Goal: Transaction & Acquisition: Purchase product/service

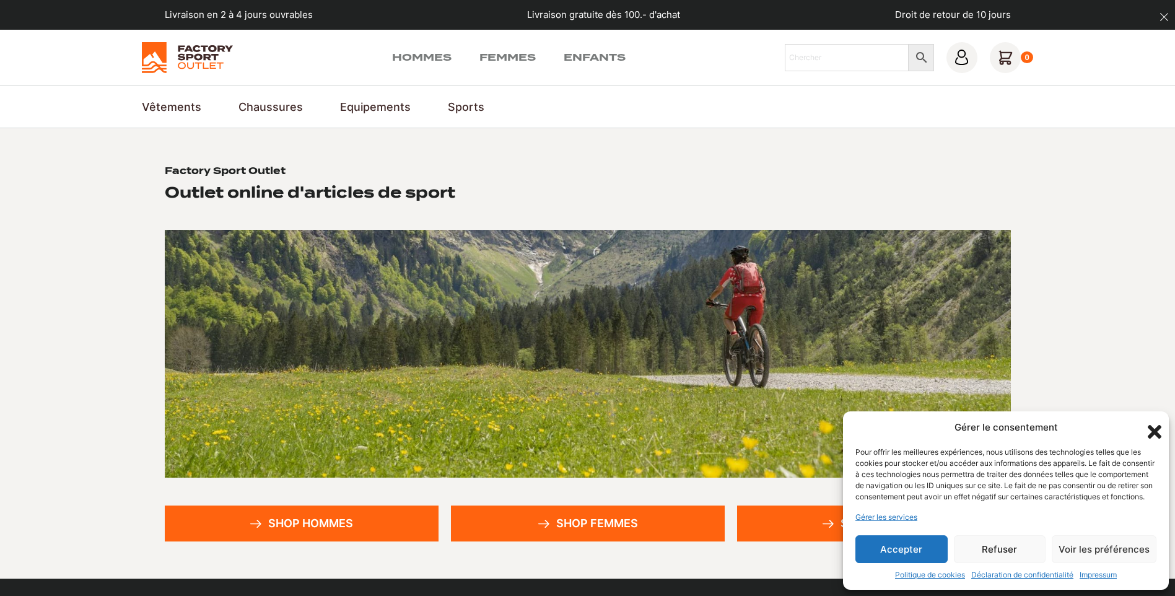
click at [570, 523] on link "Shop femmes" at bounding box center [588, 523] width 274 height 36
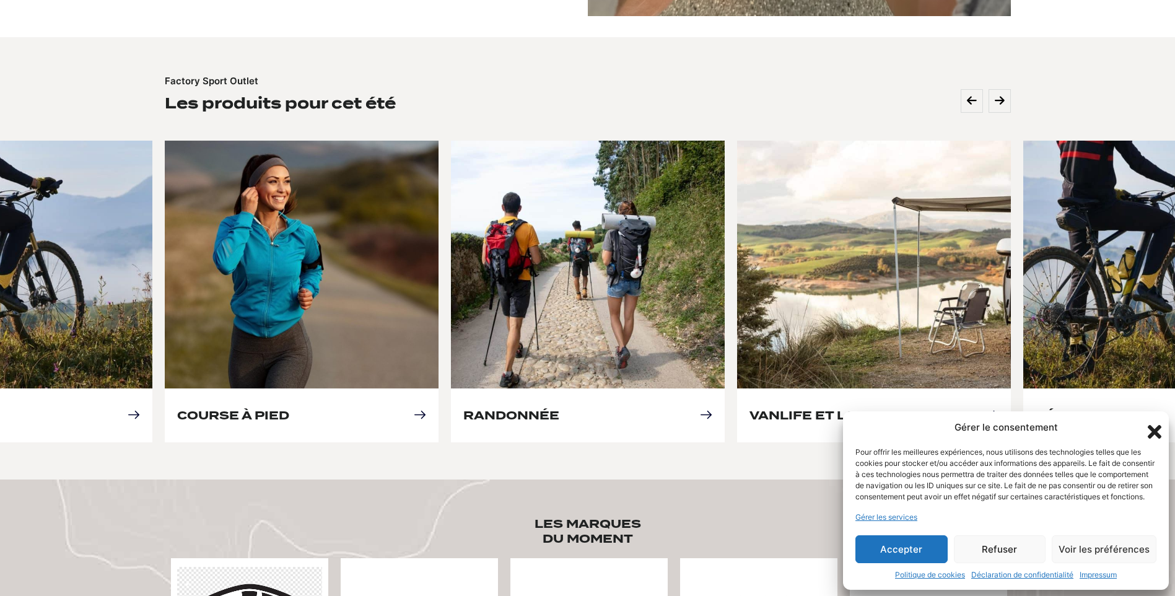
scroll to position [495, 0]
click at [922, 555] on button "Accepter" at bounding box center [901, 549] width 92 height 28
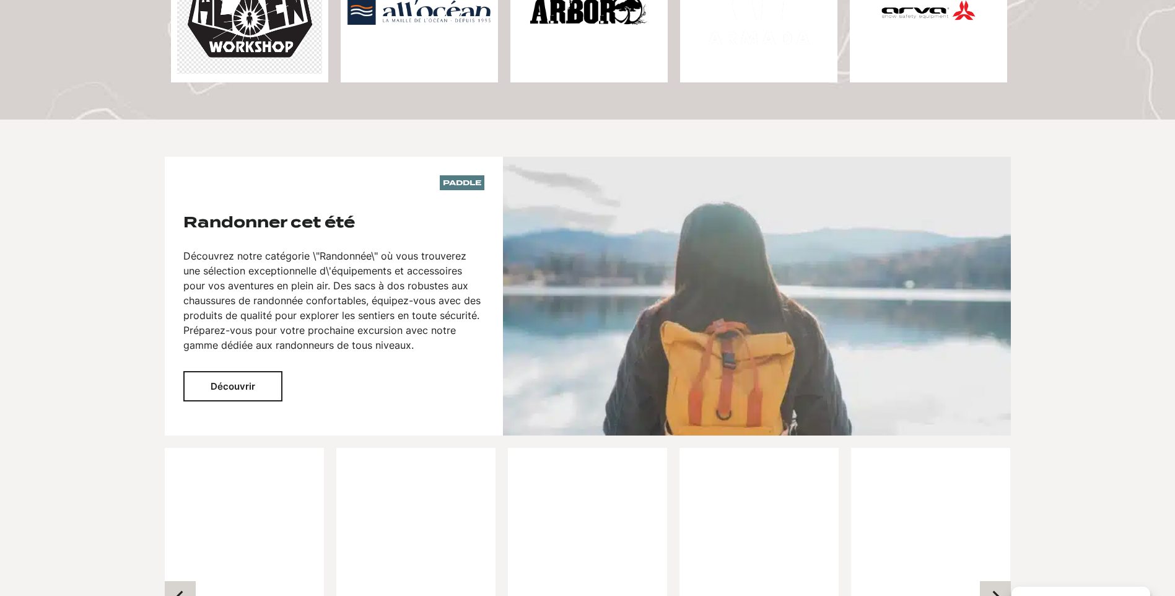
scroll to position [1301, 0]
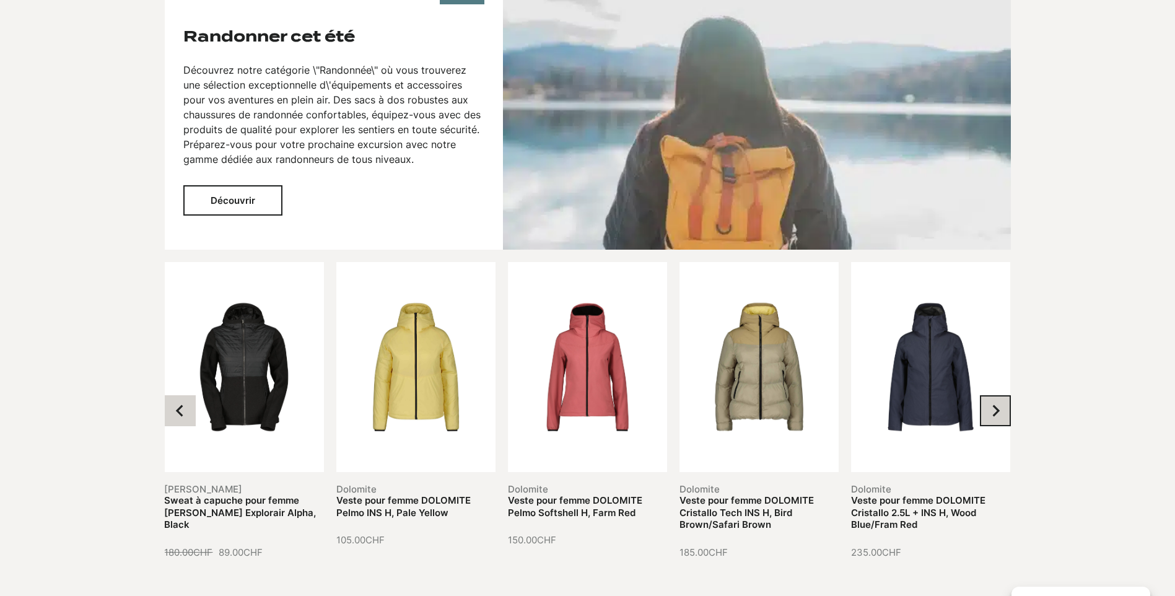
click at [986, 395] on button "Next slide" at bounding box center [995, 410] width 31 height 31
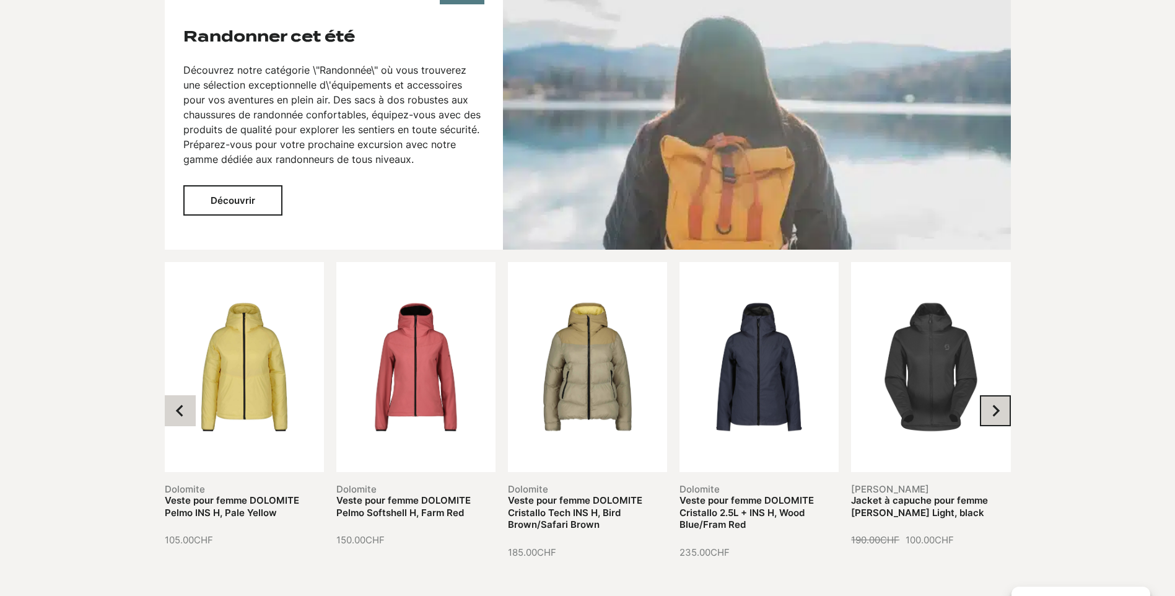
click at [986, 395] on button "Next slide" at bounding box center [995, 410] width 31 height 31
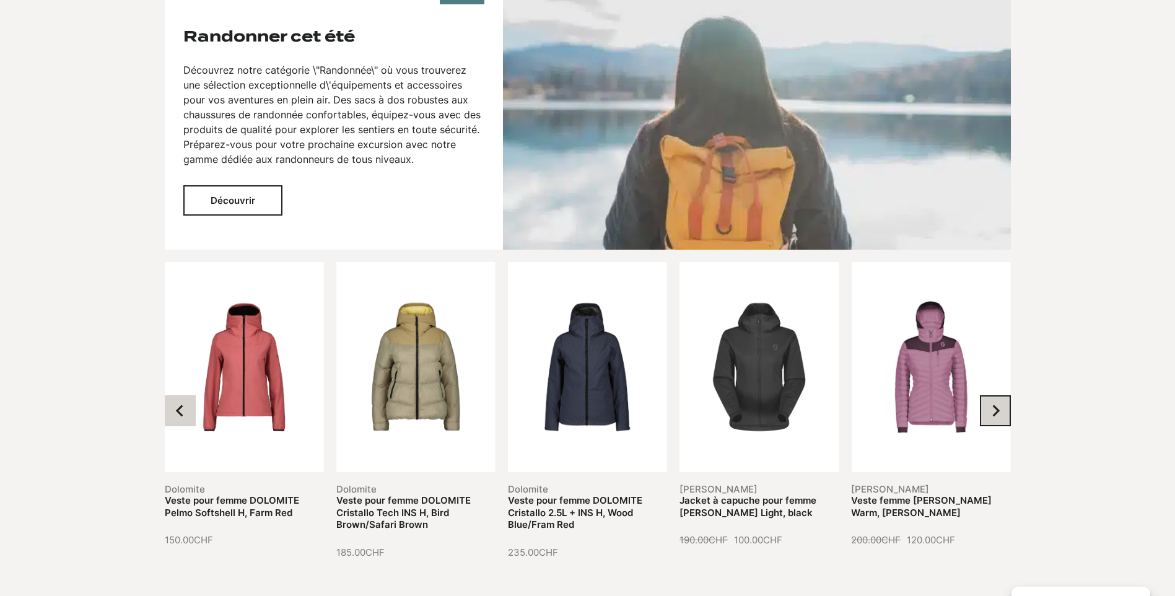
click at [986, 395] on button "Next slide" at bounding box center [995, 410] width 31 height 31
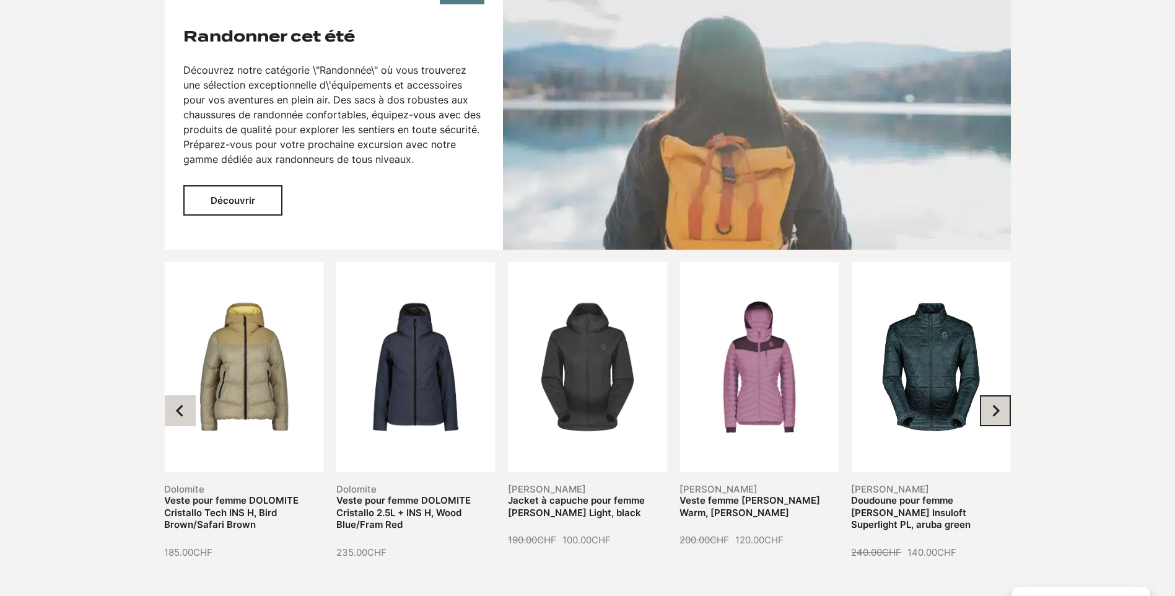
click at [986, 395] on button "Next slide" at bounding box center [995, 410] width 31 height 31
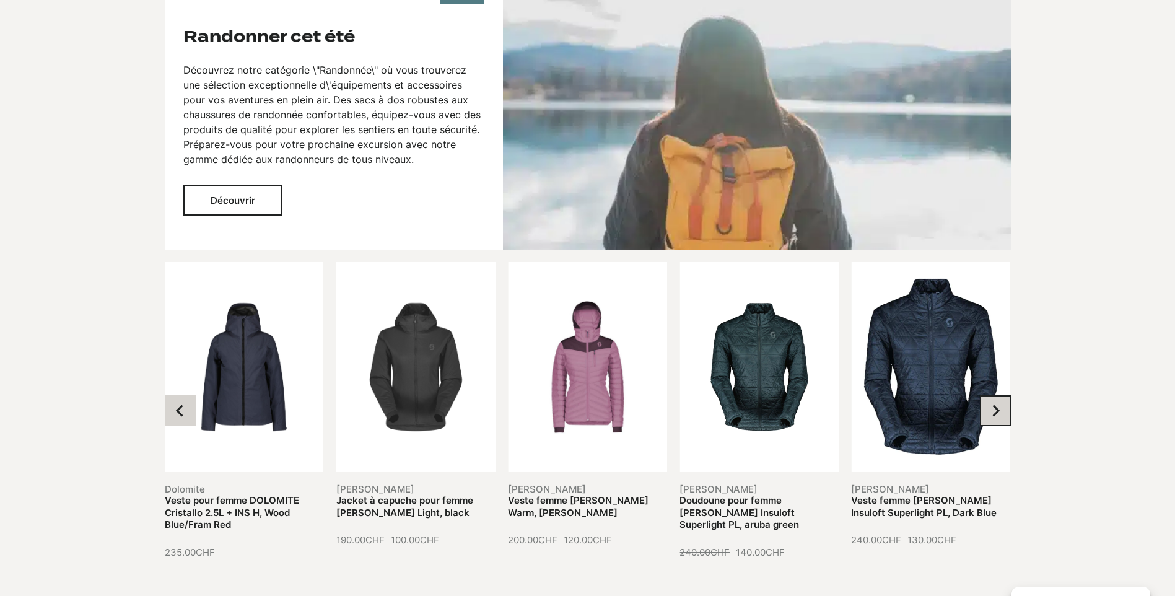
click at [986, 395] on button "Next slide" at bounding box center [995, 410] width 31 height 31
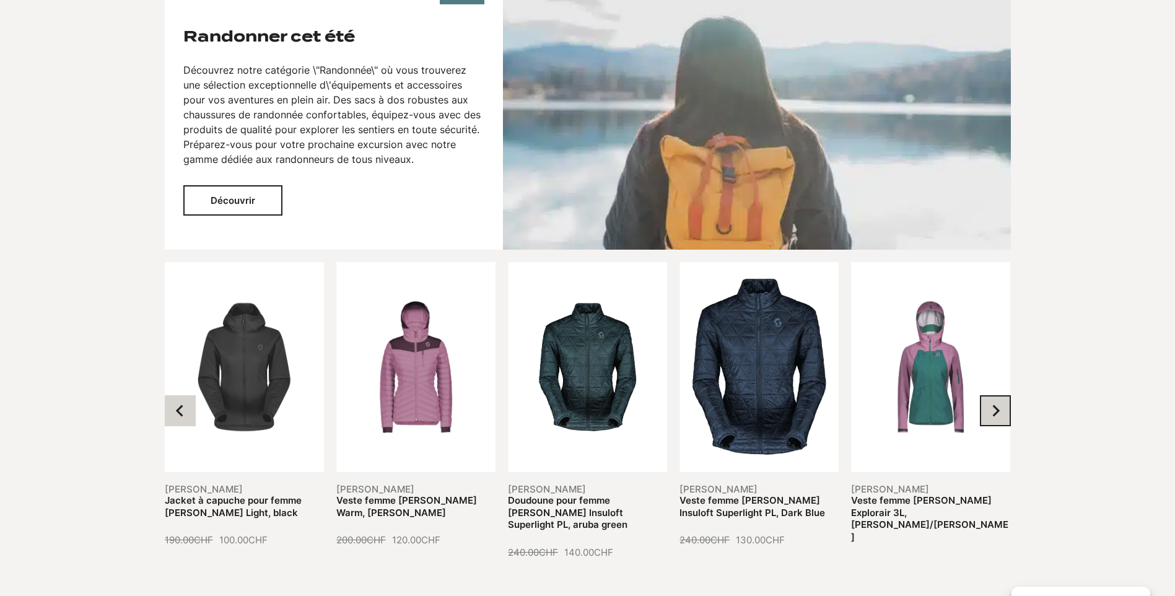
click at [986, 395] on button "Next slide" at bounding box center [995, 410] width 31 height 31
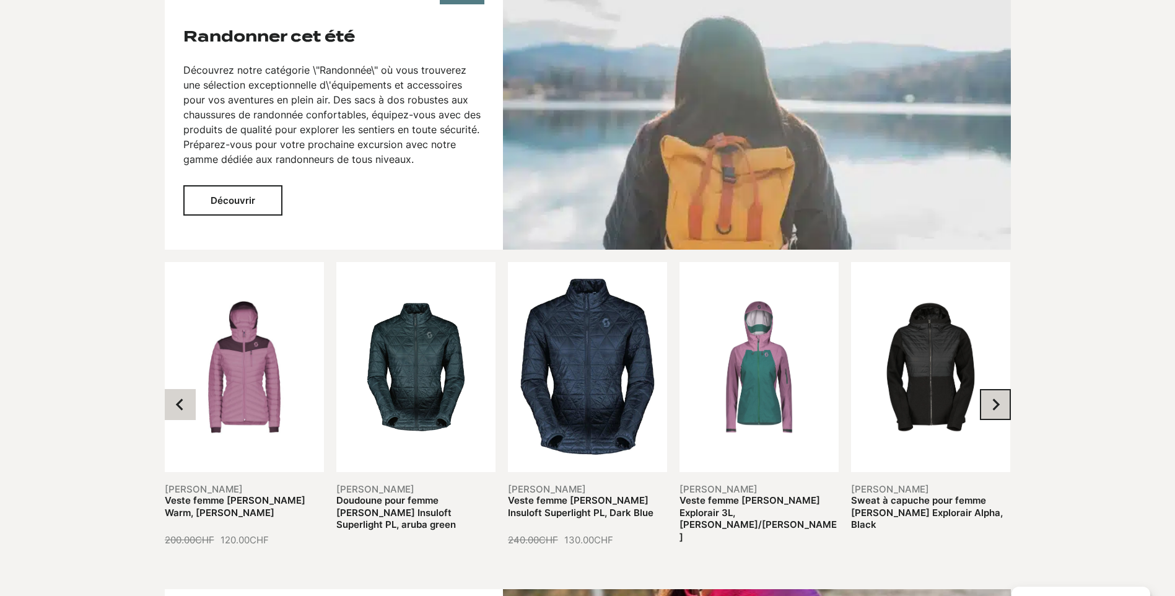
click at [988, 390] on button "Next slide" at bounding box center [995, 404] width 31 height 31
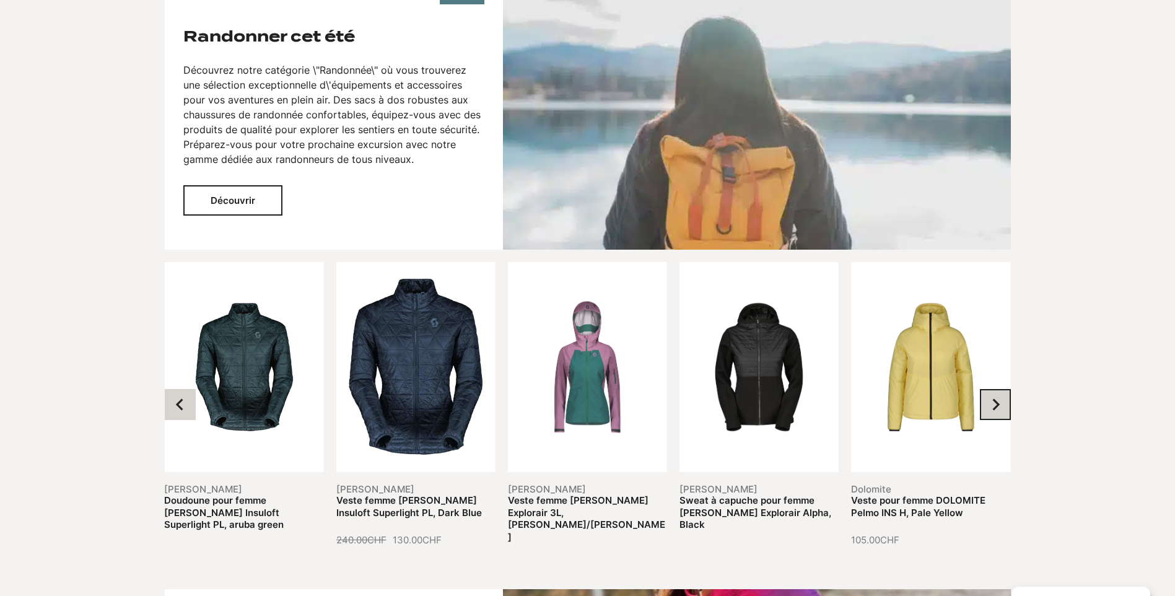
click at [989, 398] on icon "Next slide" at bounding box center [995, 404] width 12 height 12
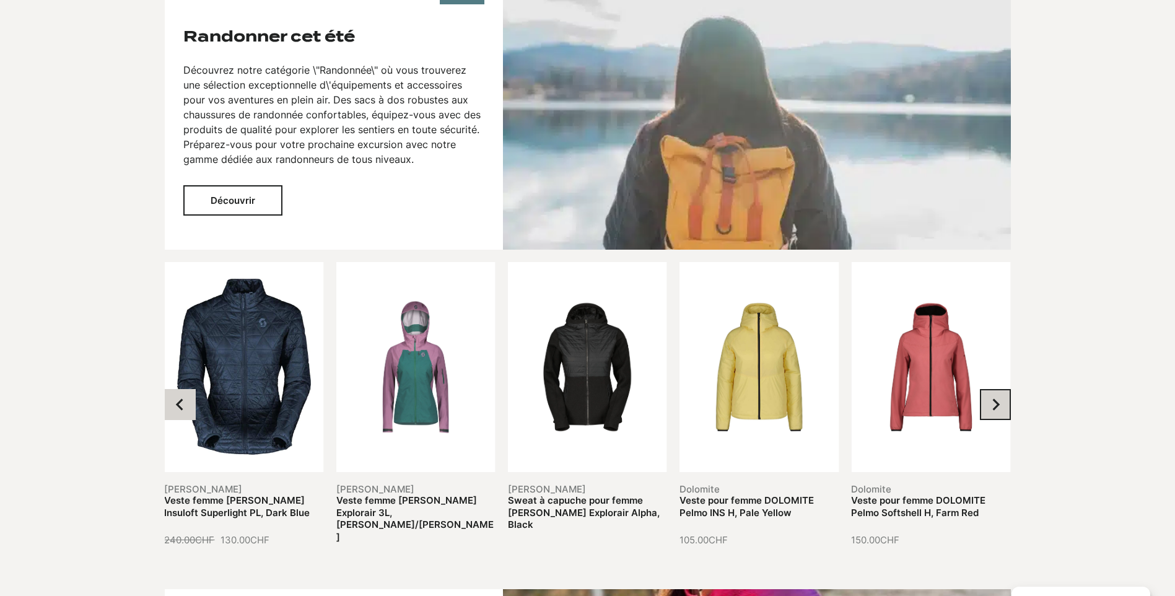
click at [989, 398] on icon "Next slide" at bounding box center [995, 404] width 12 height 12
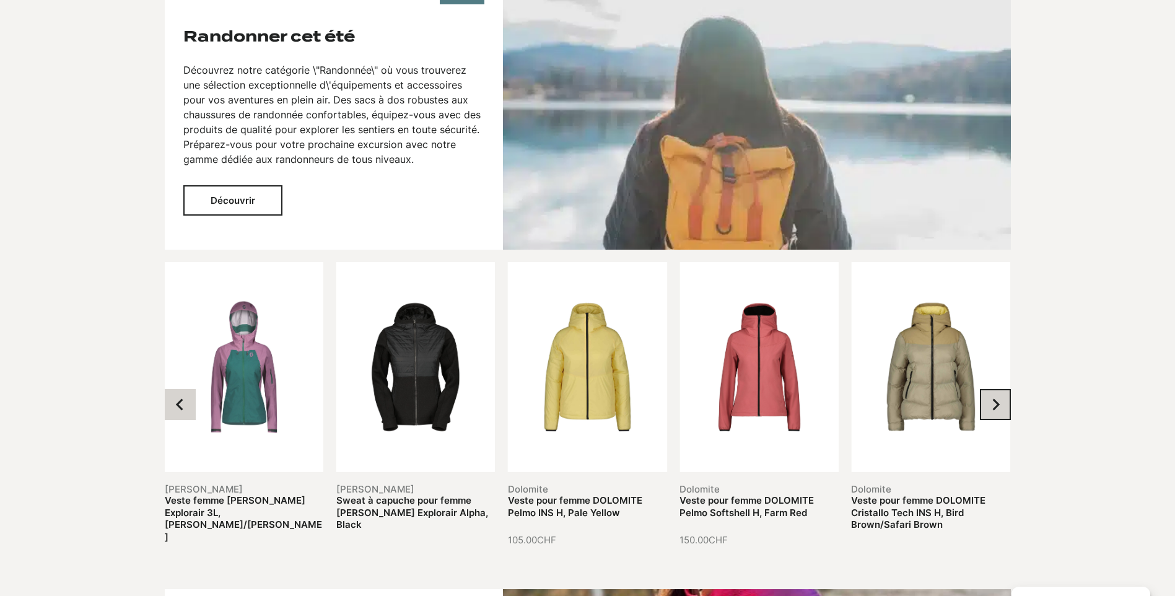
click at [989, 398] on icon "Go to first slide" at bounding box center [995, 404] width 12 height 12
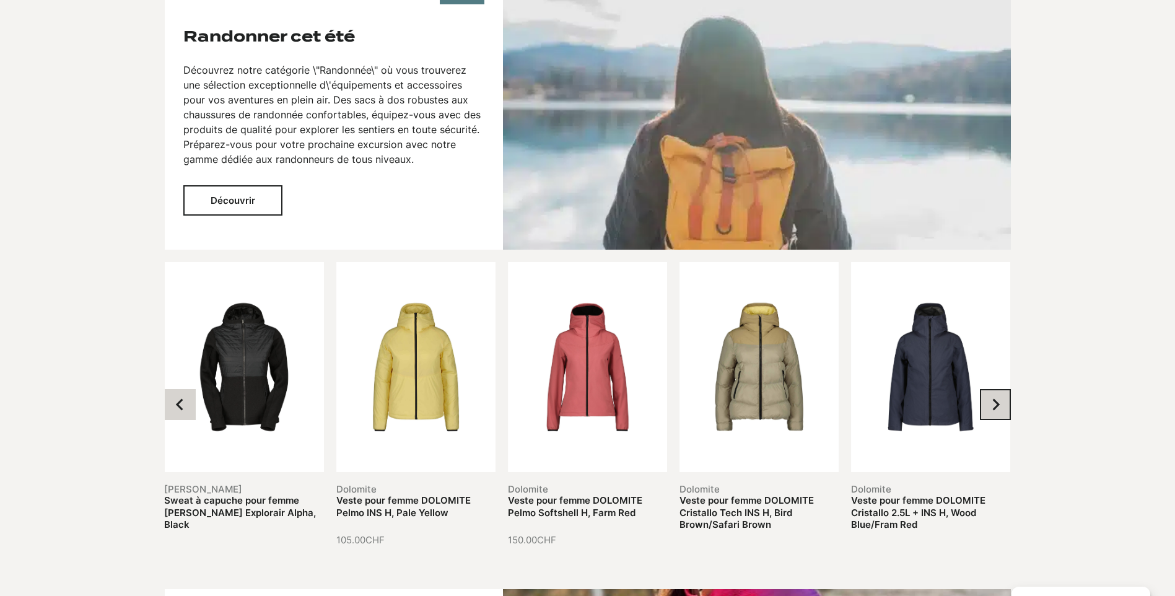
click at [989, 398] on icon "Next slide" at bounding box center [995, 404] width 12 height 12
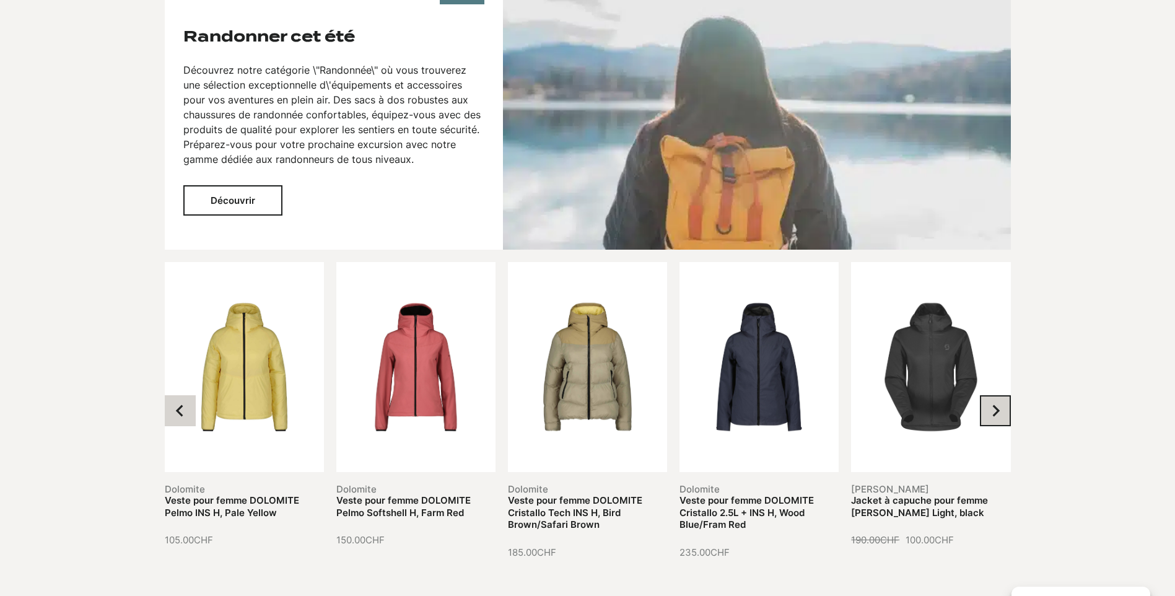
click at [989, 404] on icon "Next slide" at bounding box center [995, 410] width 12 height 12
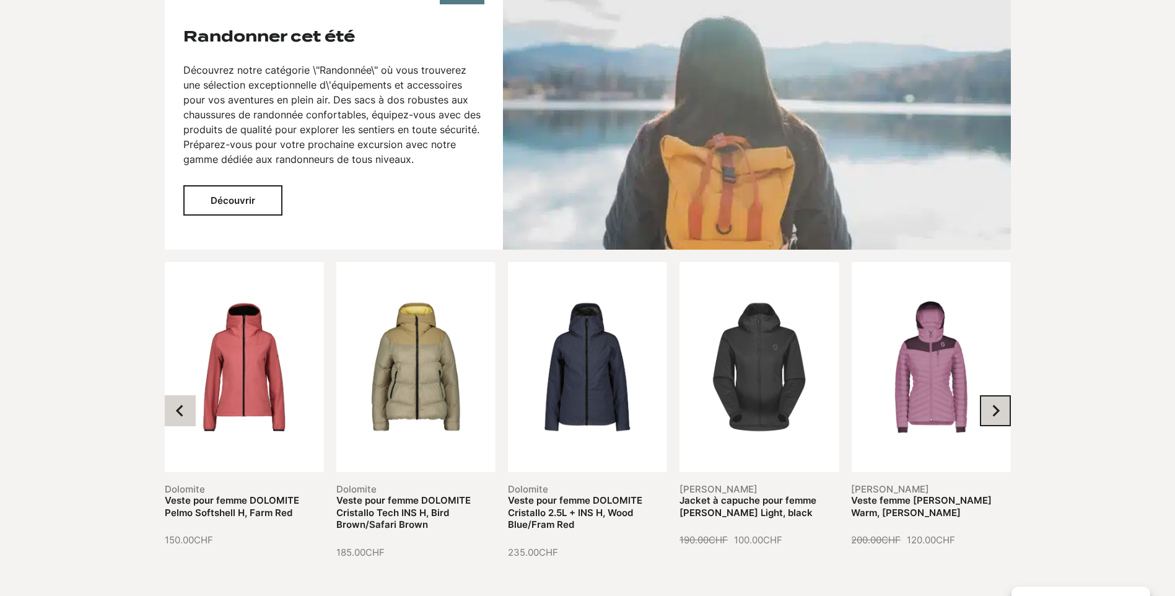
click at [989, 404] on icon "Next slide" at bounding box center [995, 410] width 12 height 12
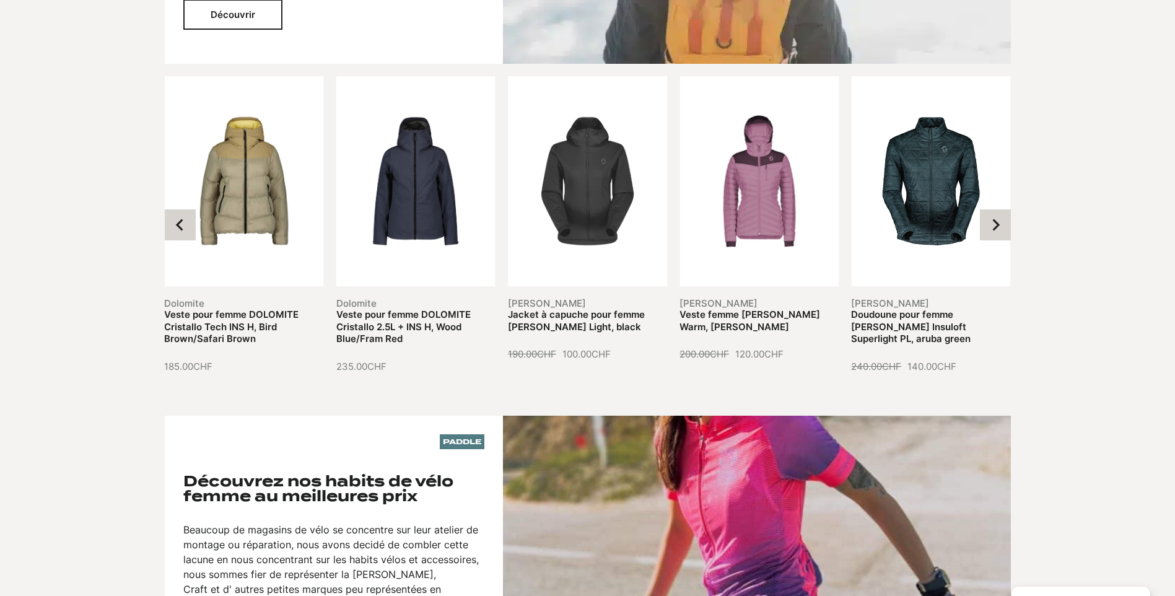
scroll to position [1177, 0]
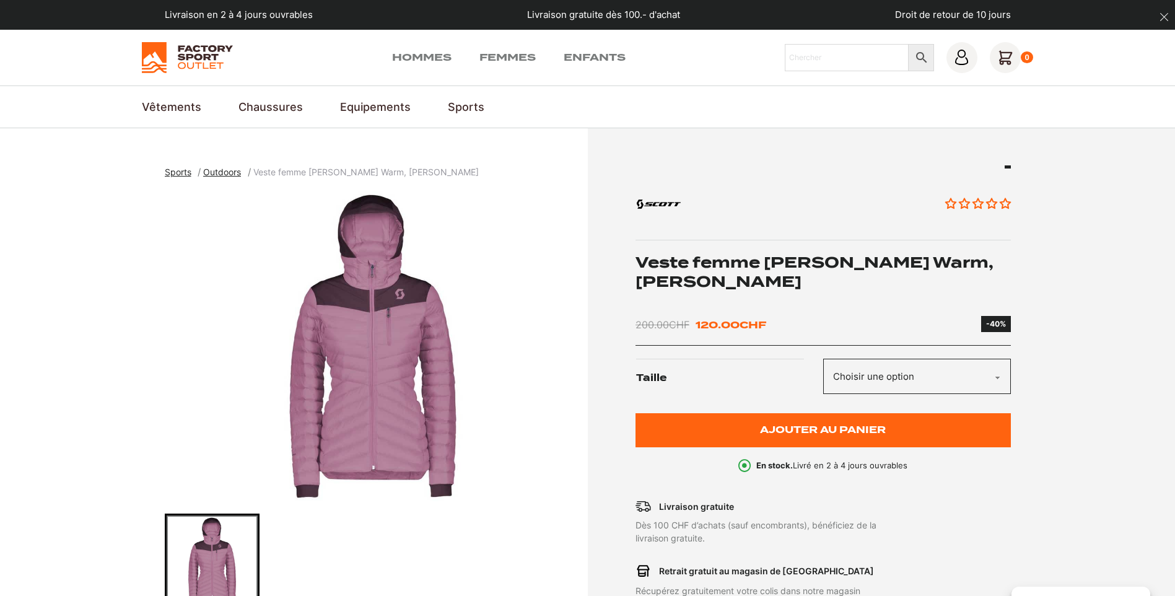
scroll to position [124, 0]
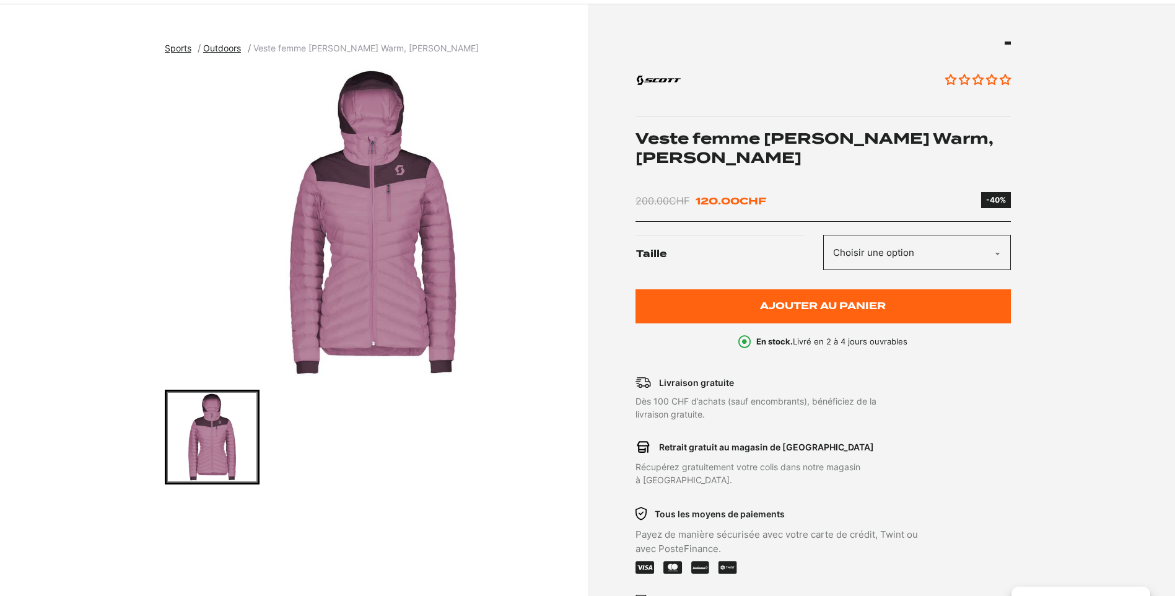
click at [904, 246] on select "Choisir une option XXL" at bounding box center [917, 252] width 188 height 35
click at [527, 393] on div at bounding box center [373, 437] width 417 height 95
